Goal: Task Accomplishment & Management: Manage account settings

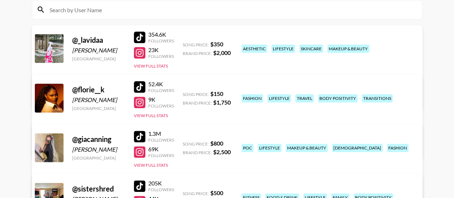
scroll to position [72, 0]
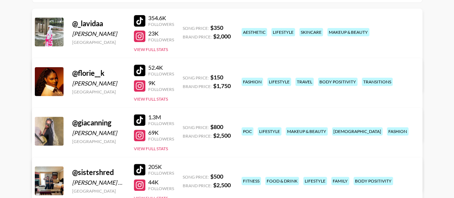
scroll to position [101, 0]
click at [230, 176] on link "View/Edit Details" at bounding box center [137, 179] width 185 height 7
click at [230, 76] on link "View/Edit Details" at bounding box center [137, 79] width 185 height 7
click at [230, 126] on link "View/Edit Details" at bounding box center [137, 129] width 185 height 7
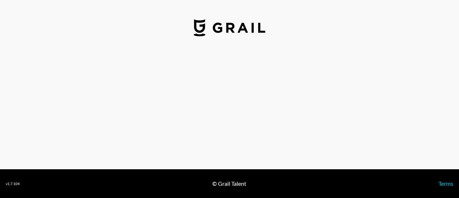
select select "USD"
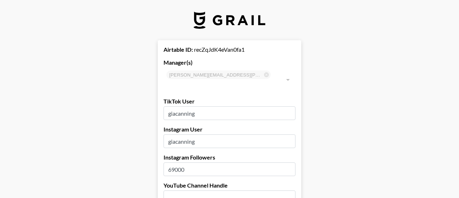
type input "[GEOGRAPHIC_DATA]"
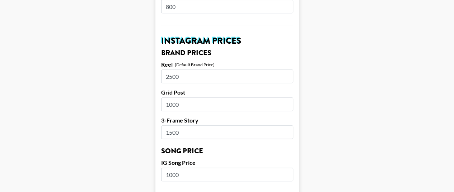
scroll to position [330, 0]
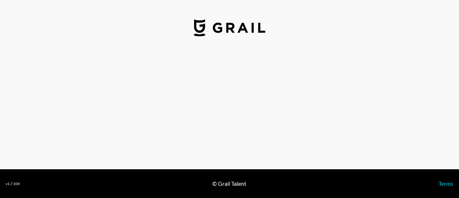
select select "USD"
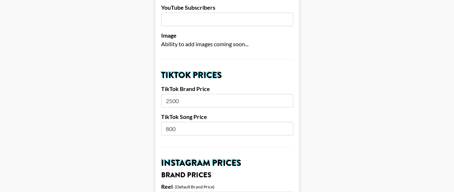
scroll to position [215, 0]
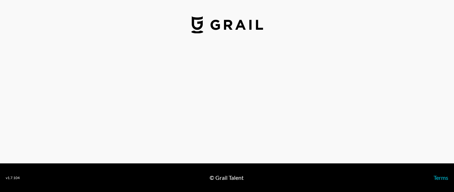
select select "USD"
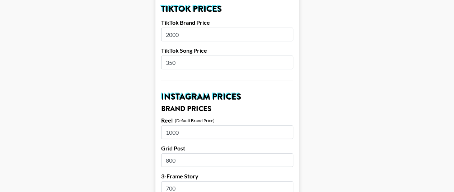
scroll to position [273, 0]
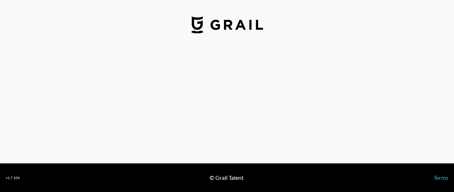
select select "USD"
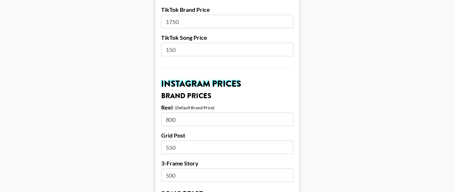
scroll to position [302, 0]
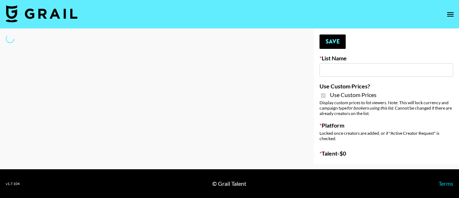
type input "Airbrush Halloween Filters"
checkbox input "true"
select select "Brand"
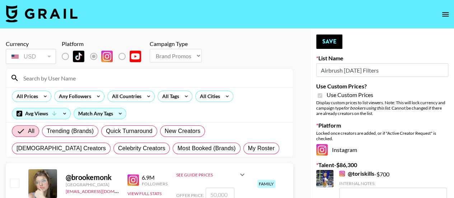
click at [84, 78] on input at bounding box center [154, 77] width 270 height 11
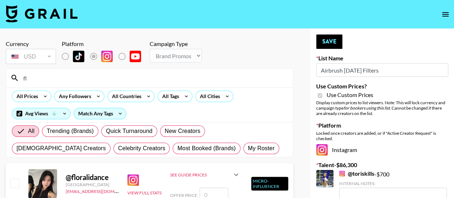
type input "f"
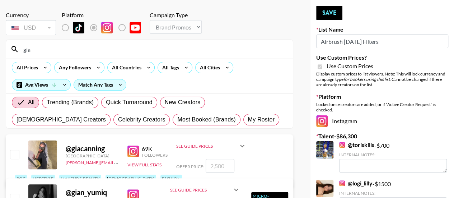
scroll to position [43, 0]
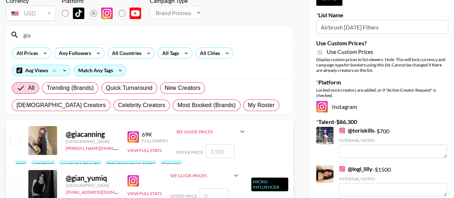
type input "gia"
click at [14, 144] on input "checkbox" at bounding box center [14, 139] width 9 height 9
checkbox input "true"
type input "2500"
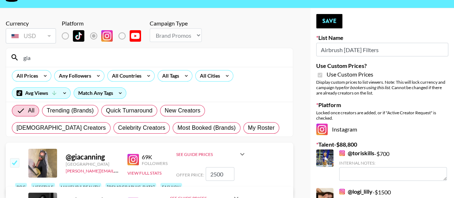
scroll to position [14, 0]
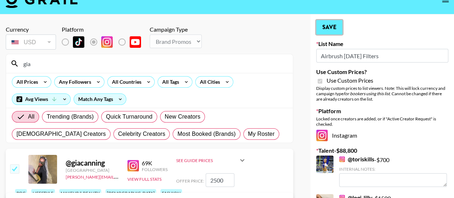
click at [336, 28] on button "Save" at bounding box center [329, 27] width 26 height 14
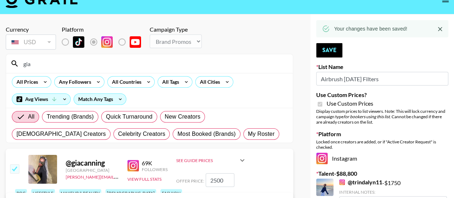
click at [52, 65] on input "gia" at bounding box center [154, 63] width 270 height 11
type input "g"
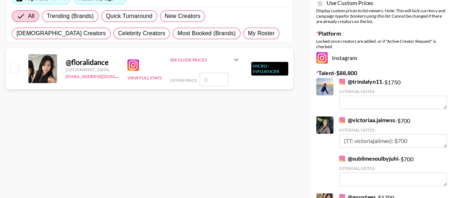
scroll to position [0, 0]
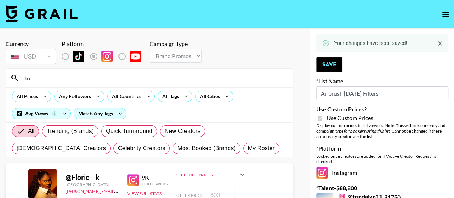
type input "flori"
click at [14, 187] on input "checkbox" at bounding box center [14, 182] width 9 height 9
checkbox input "true"
type input "800"
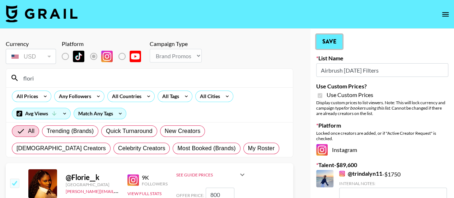
click at [325, 46] on button "Save" at bounding box center [329, 41] width 26 height 14
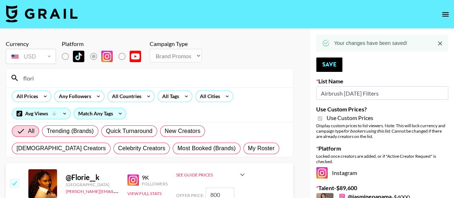
click at [100, 83] on input "flori" at bounding box center [154, 77] width 270 height 11
type input "f"
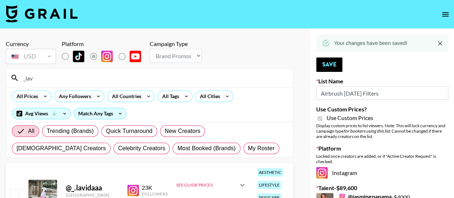
type input "_lav"
click at [15, 194] on input "checkbox" at bounding box center [14, 193] width 9 height 9
checkbox input "true"
type input "1000"
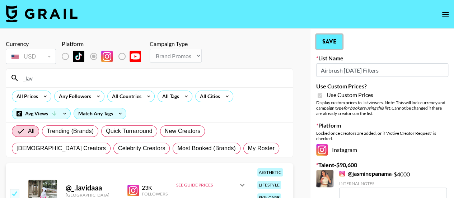
click at [334, 44] on button "Save" at bounding box center [329, 41] width 26 height 14
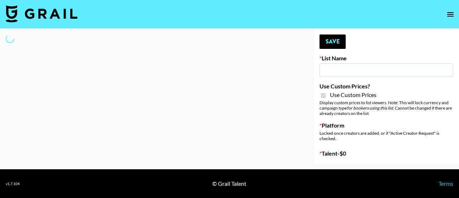
type input "App Install"
checkbox input "true"
select select "Brand"
type input "Airbrush [DATE] Filters"
checkbox input "true"
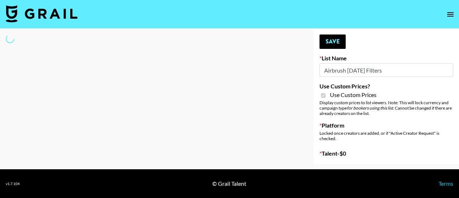
select select "Brand"
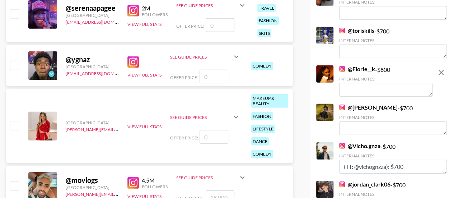
scroll to position [2323, 0]
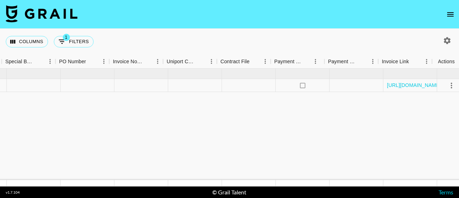
scroll to position [0, 696]
click at [446, 83] on icon "select merge strategy" at bounding box center [445, 85] width 9 height 9
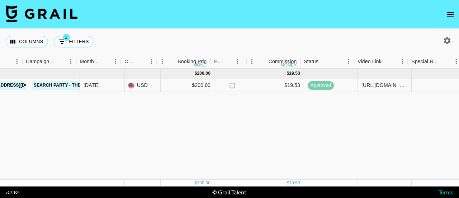
scroll to position [0, 280]
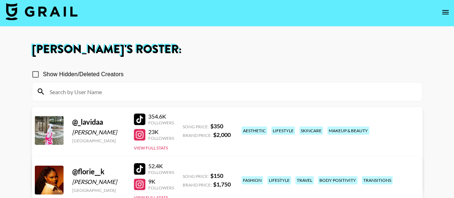
scroll to position [3, 0]
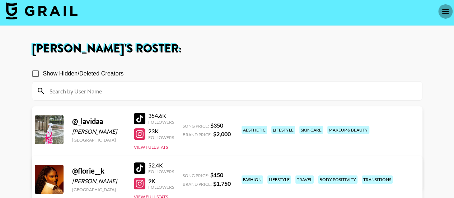
click at [447, 15] on icon "open drawer" at bounding box center [445, 11] width 9 height 9
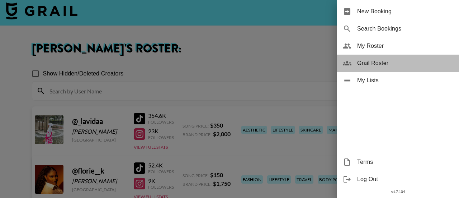
click at [378, 57] on div "Grail Roster" at bounding box center [398, 63] width 122 height 17
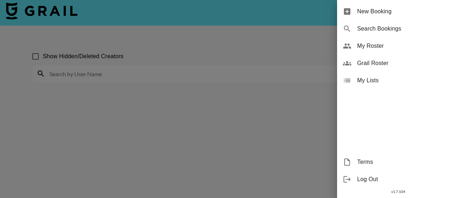
click at [276, 75] on div at bounding box center [229, 99] width 459 height 198
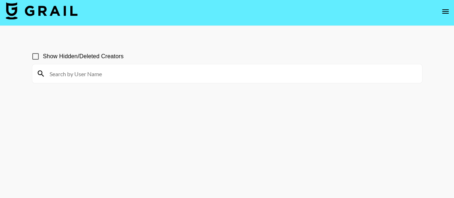
click at [276, 75] on input at bounding box center [231, 73] width 373 height 11
paste input "Angel"
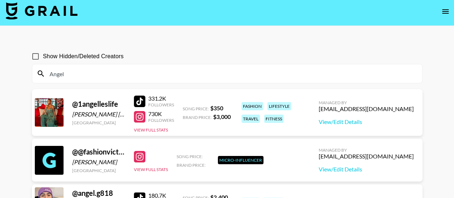
click at [134, 78] on input "Angel" at bounding box center [231, 73] width 373 height 11
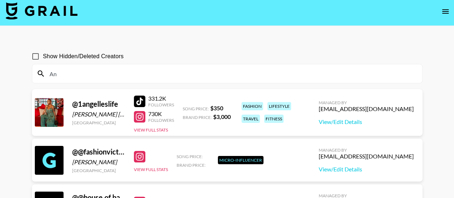
type input "A"
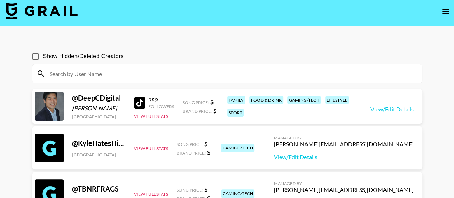
paste input "[URL][DOMAIN_NAME]"
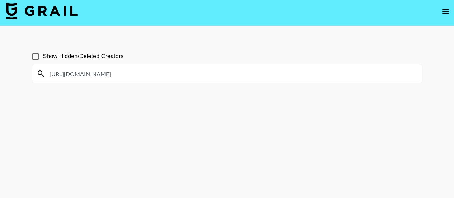
click at [111, 73] on input "[URL][DOMAIN_NAME]" at bounding box center [231, 73] width 373 height 11
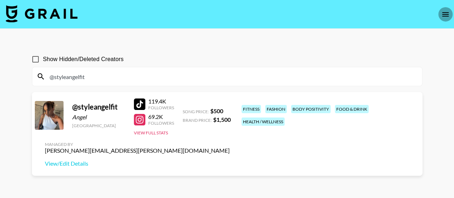
click at [446, 15] on icon "open drawer" at bounding box center [445, 14] width 9 height 9
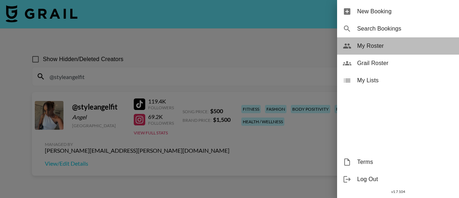
click at [364, 51] on div "My Roster" at bounding box center [398, 45] width 122 height 17
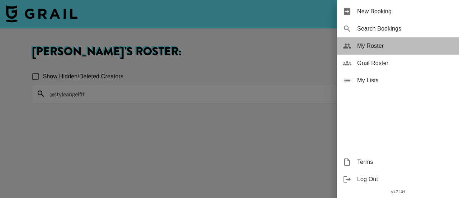
click at [360, 40] on div "My Roster" at bounding box center [398, 45] width 122 height 17
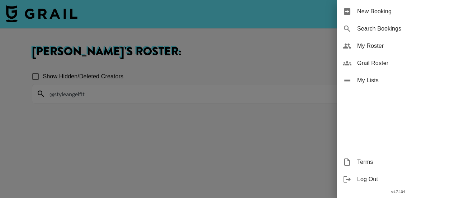
click at [214, 39] on div at bounding box center [229, 99] width 459 height 198
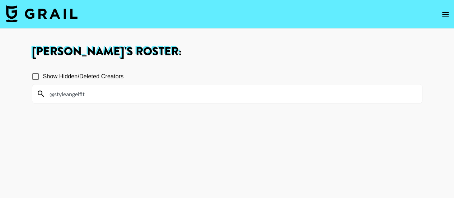
click at [168, 97] on input "@styleangelfit" at bounding box center [231, 93] width 373 height 11
type input "@"
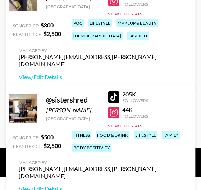
scroll to position [366, 0]
